Goal: Check status

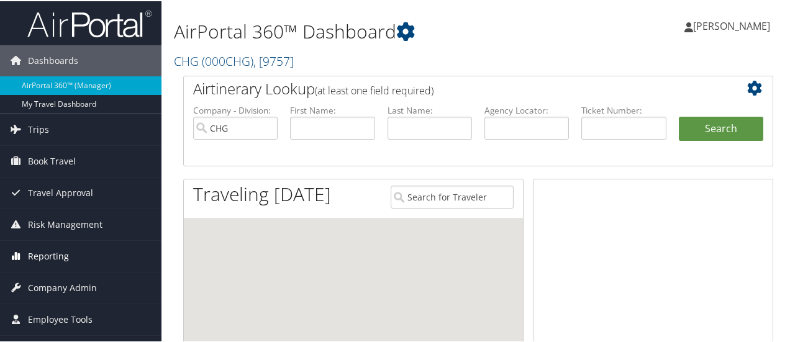
click at [66, 265] on span "Reporting" at bounding box center [48, 255] width 41 height 31
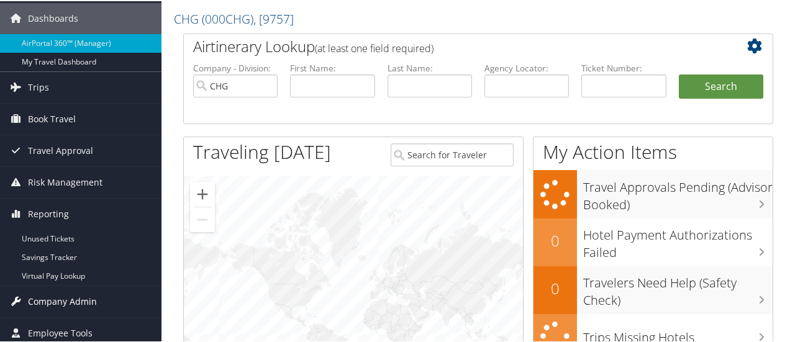
scroll to position [62, 0]
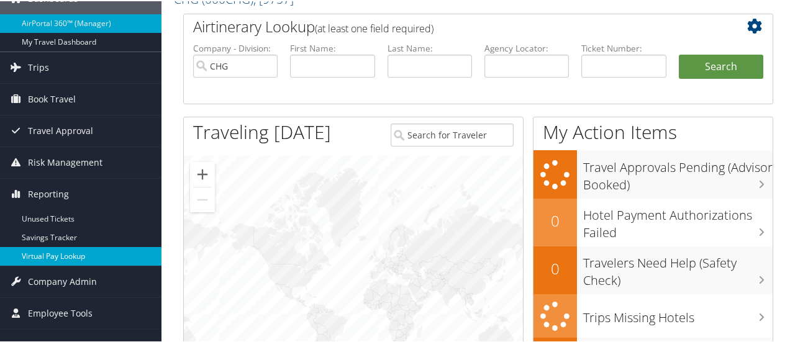
click at [71, 260] on link "Virtual Pay Lookup" at bounding box center [81, 255] width 162 height 19
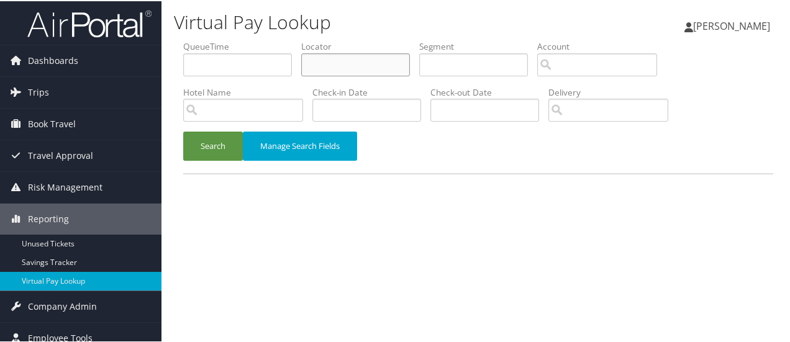
click at [380, 63] on input "text" at bounding box center [355, 63] width 109 height 23
paste input "AJMDPY"
type input "AJMDPY"
click at [199, 140] on button "Search" at bounding box center [213, 145] width 60 height 29
